Goal: Complete application form: Complete application form

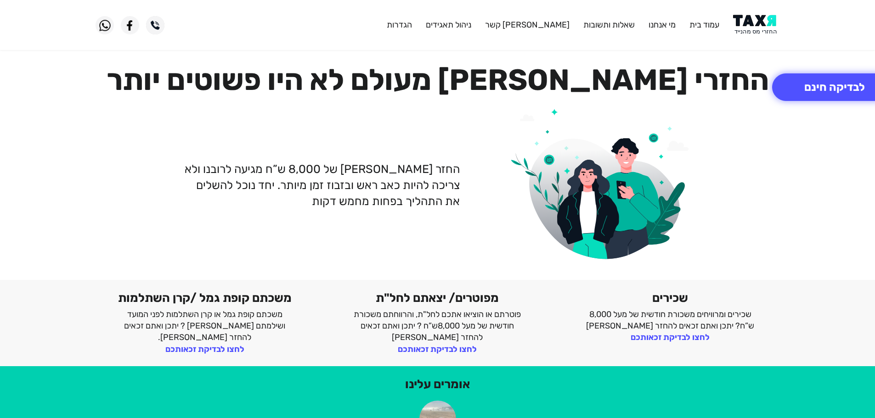
click at [757, 29] on img at bounding box center [756, 25] width 46 height 21
click at [807, 97] on button "לבדיקה חינם" at bounding box center [834, 88] width 125 height 28
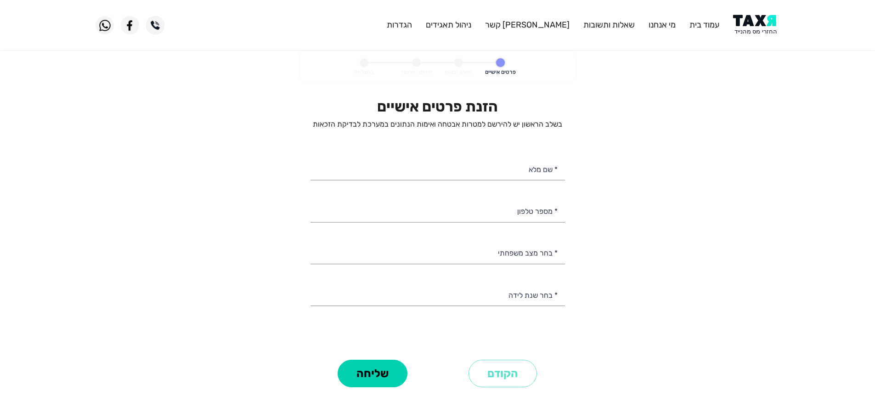
select select
click at [539, 211] on input "* מספר טלפון" at bounding box center [438, 210] width 254 height 23
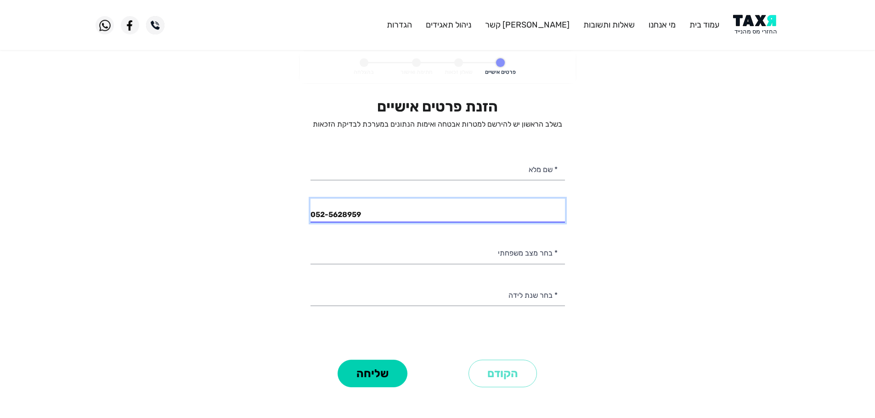
type input "052-5628959"
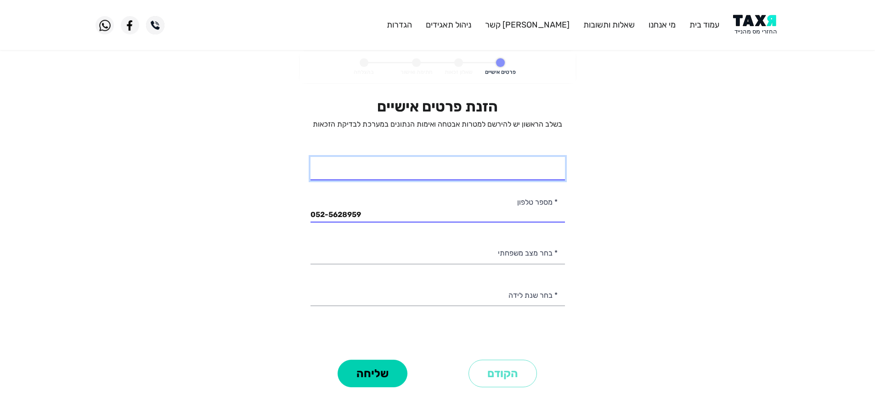
drag, startPoint x: 540, startPoint y: 174, endPoint x: 539, endPoint y: 183, distance: 9.7
click at [539, 177] on input "* שם מלא" at bounding box center [438, 168] width 254 height 23
click at [549, 175] on input "* שם מלא" at bounding box center [438, 168] width 254 height 23
click at [517, 175] on input "* שם מלא" at bounding box center [438, 168] width 254 height 23
type input "ט"
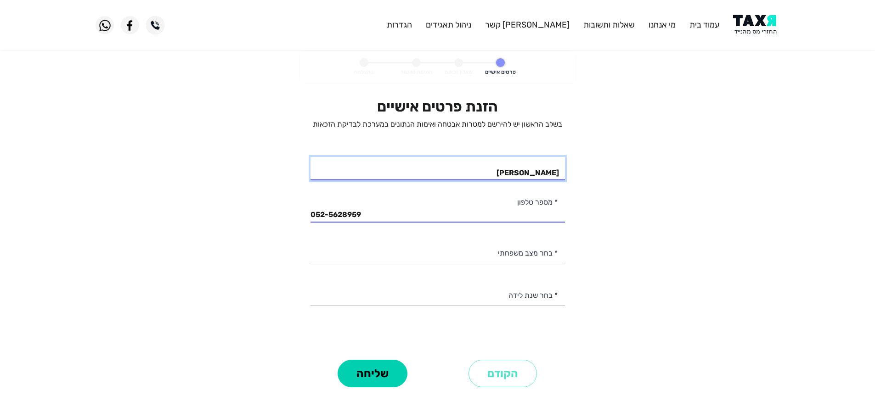
type input "יהושוע טל"
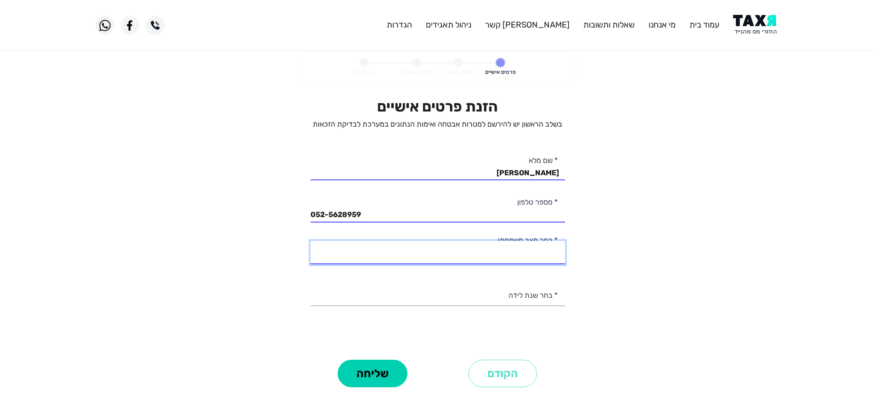
click at [538, 250] on select "רווק/ה נשוי/אה גרוש/ה אלמן/נה" at bounding box center [438, 252] width 254 height 23
select select "2: Married"
click at [311, 241] on select "רווק/ה נשוי/אה גרוש/ה אלמן/נה" at bounding box center [438, 252] width 254 height 23
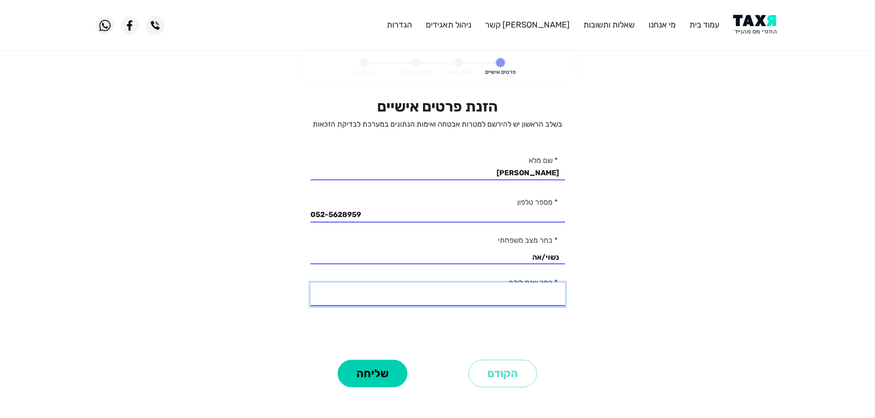
click at [540, 301] on select "2003 2002 2001 2000 1999 1998 1997 1996 1995 1994 1993 1992 1991 1990 1989 1988…" at bounding box center [438, 294] width 254 height 23
select select "32: 1972"
click at [311, 283] on select "2003 2002 2001 2000 1999 1998 1997 1996 1995 1994 1993 1992 1991 1990 1989 1988…" at bounding box center [438, 294] width 254 height 23
click at [353, 376] on button "שליחה" at bounding box center [373, 374] width 70 height 28
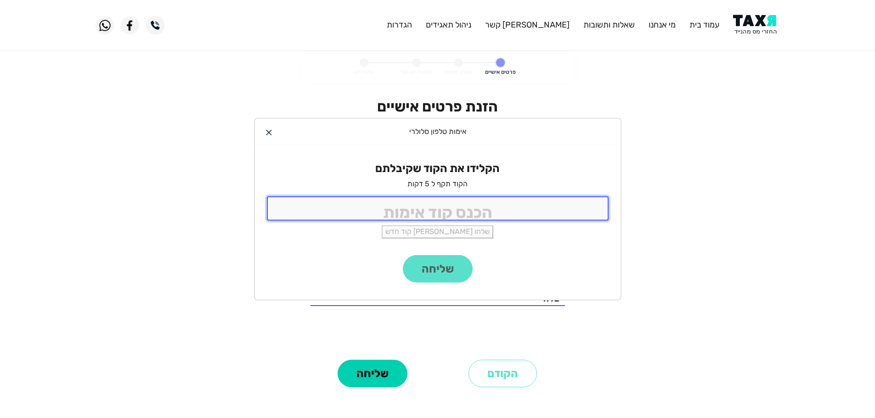
click at [488, 212] on input "tel" at bounding box center [438, 209] width 342 height 24
type input "9988"
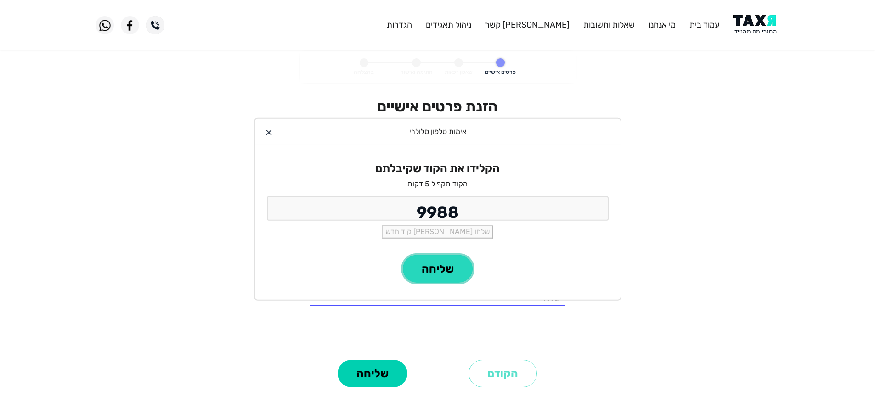
click at [422, 274] on button "שליחה" at bounding box center [438, 269] width 70 height 28
